Goal: Transaction & Acquisition: Subscribe to service/newsletter

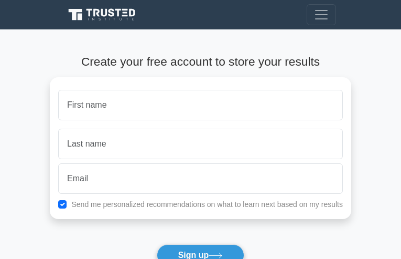
type input "tNsPqkudm"
type input "YWqlWYztCRpcPb"
type input "[EMAIL_ADDRESS][DOMAIN_NAME]"
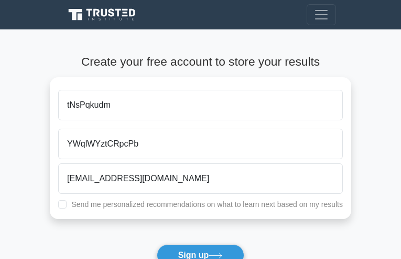
checkbox input "true"
